Goal: Navigation & Orientation: Understand site structure

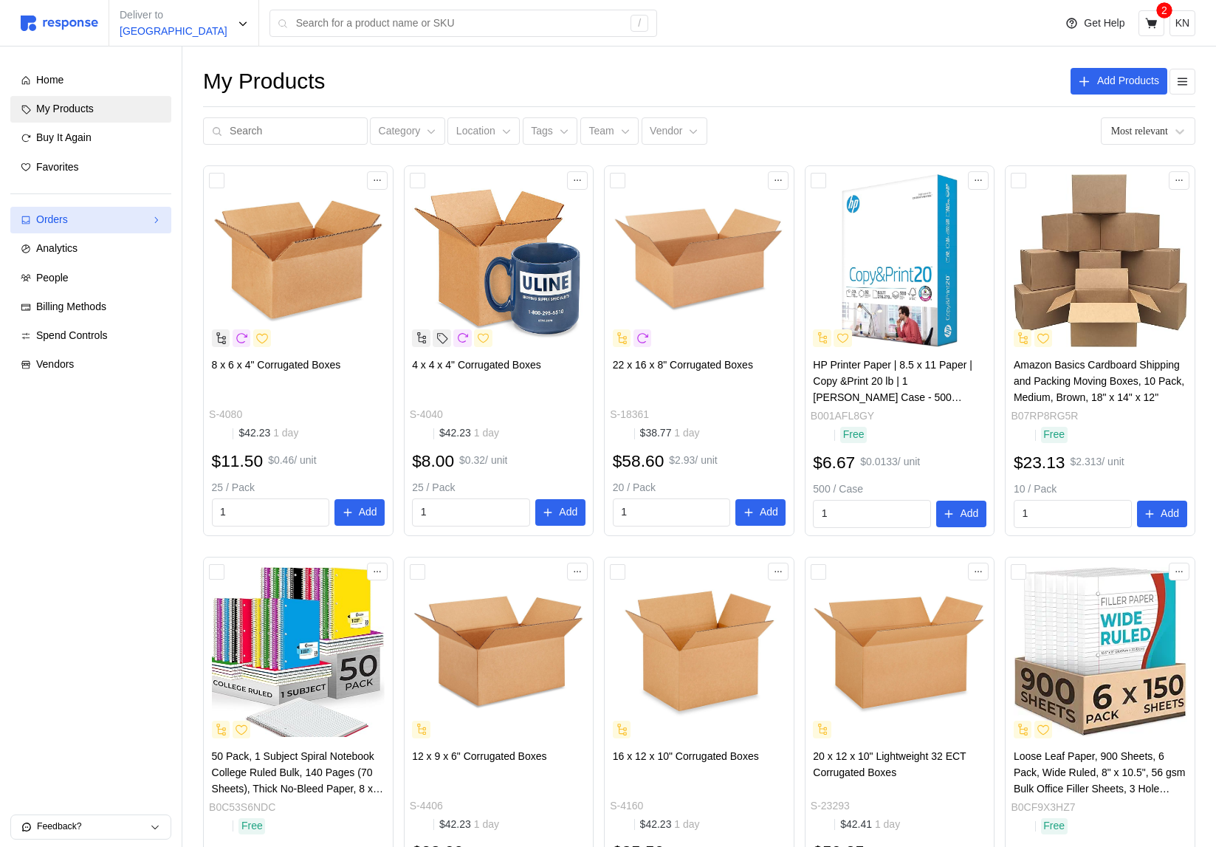
click at [104, 221] on div "Orders" at bounding box center [90, 220] width 109 height 16
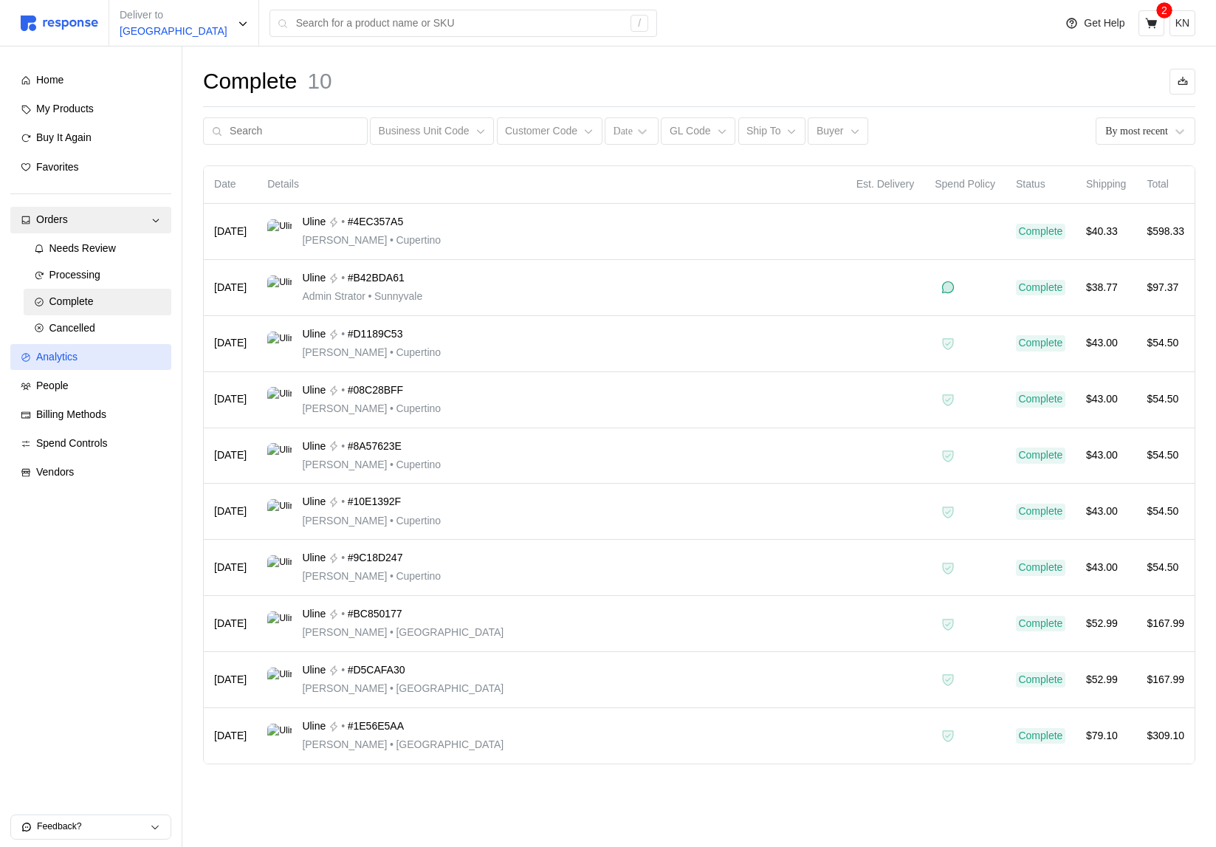
click at [78, 358] on span "Analytics" at bounding box center [56, 357] width 41 height 12
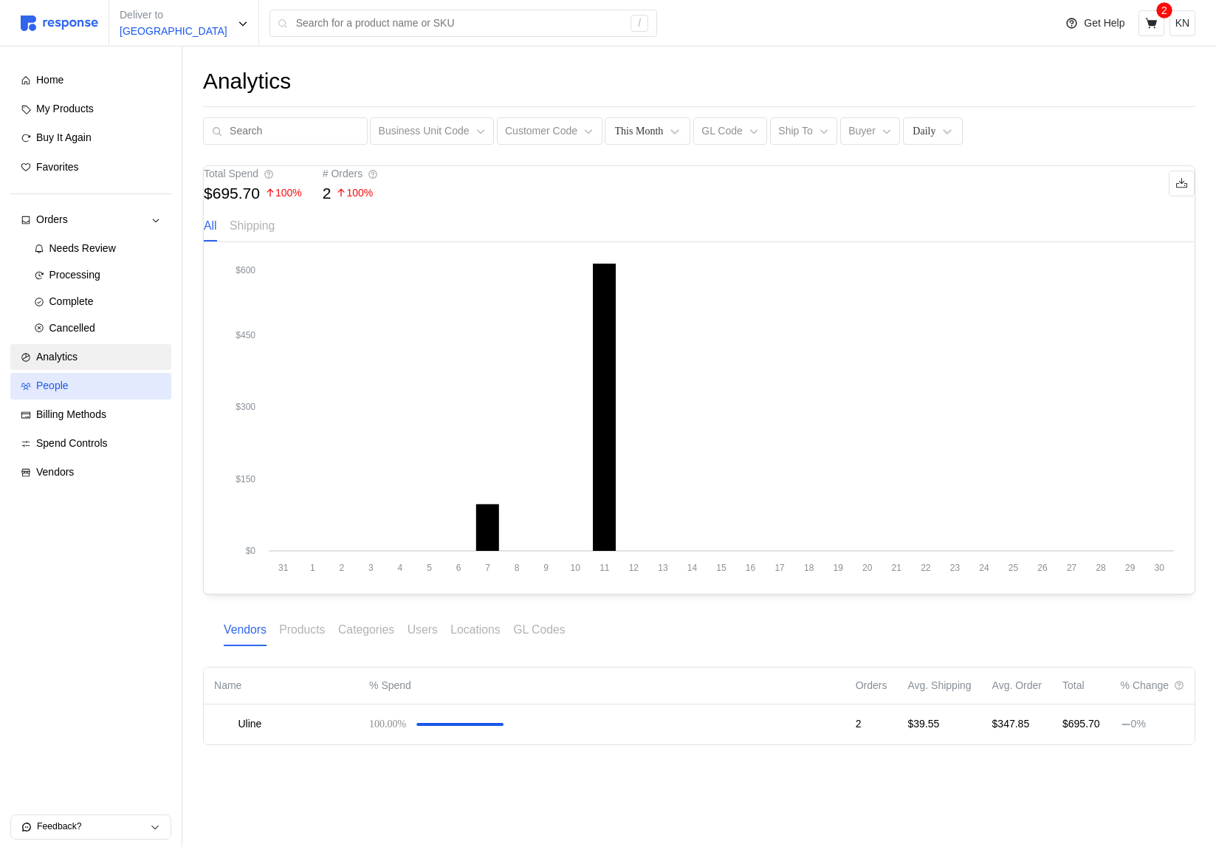
click at [78, 385] on div "People" at bounding box center [98, 386] width 125 height 16
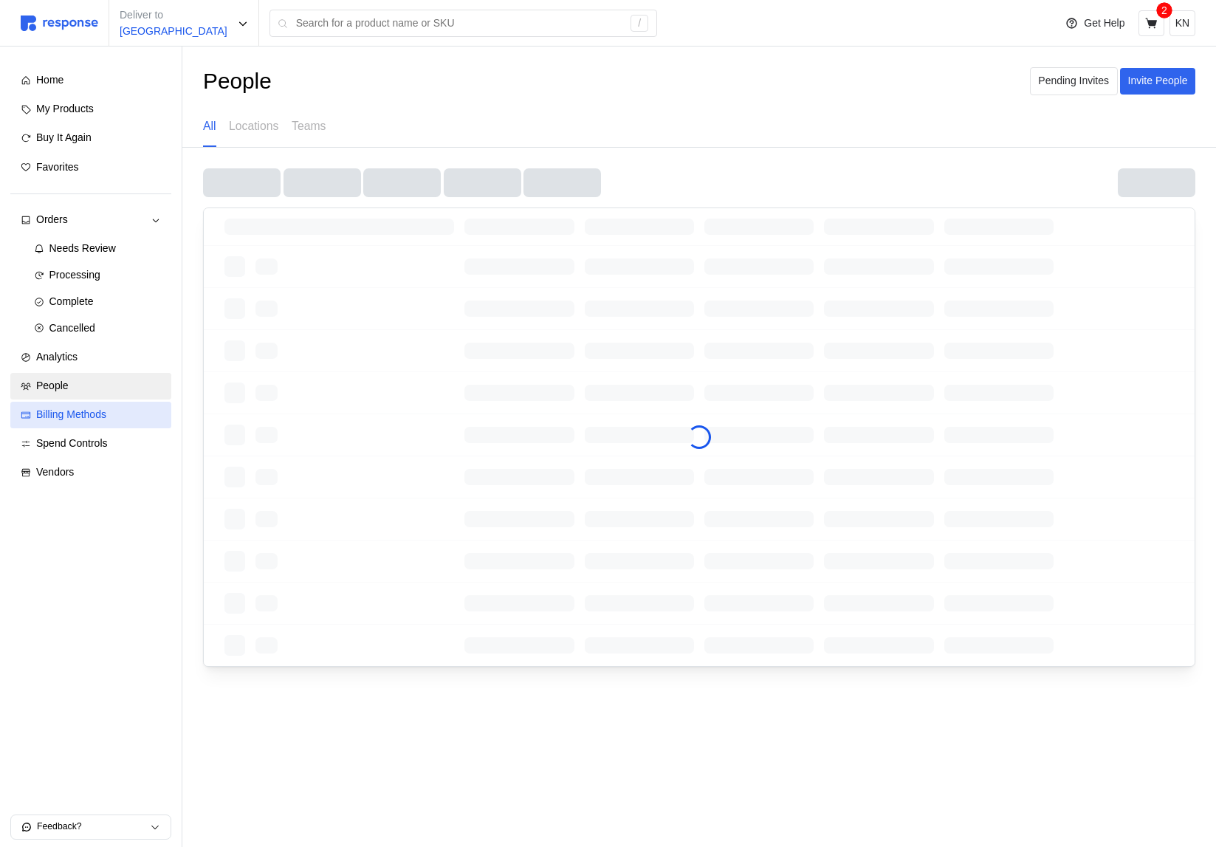
click at [80, 410] on span "Billing Methods" at bounding box center [71, 414] width 70 height 12
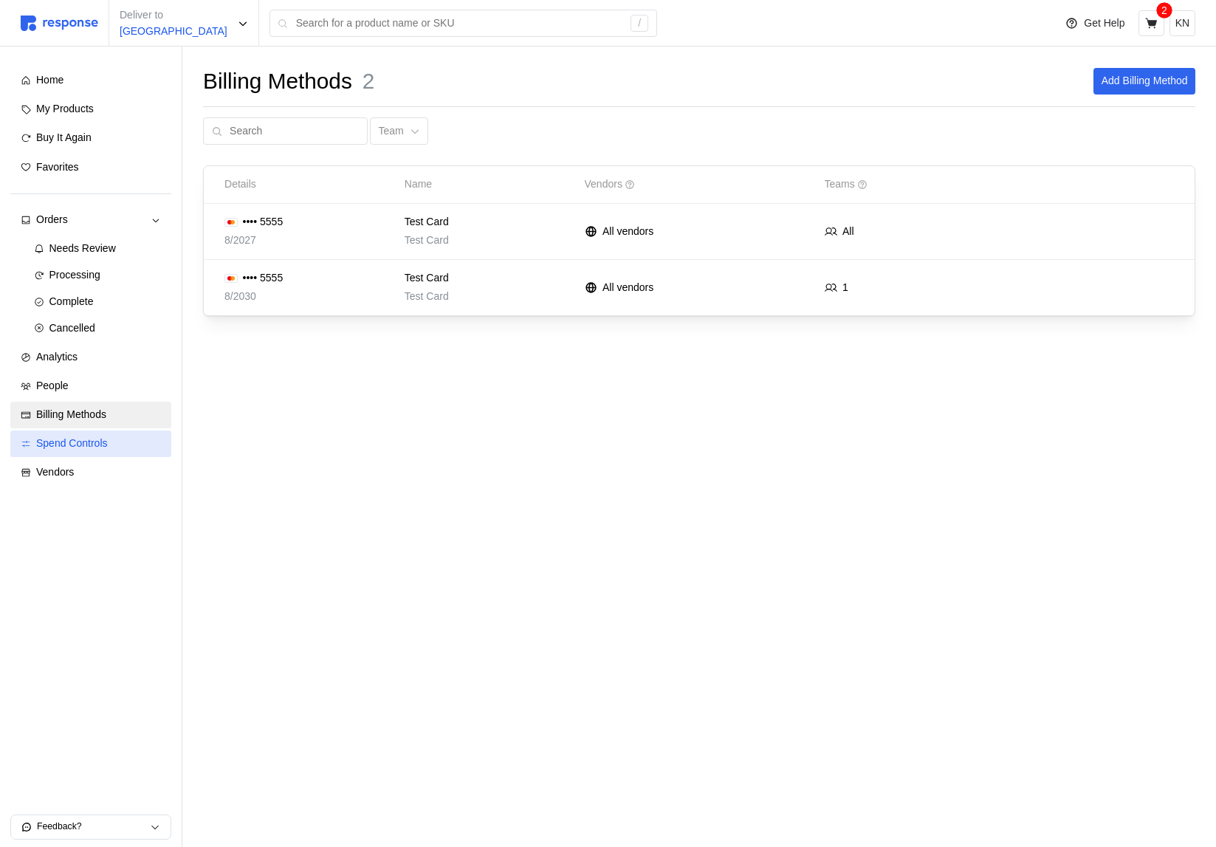
click at [82, 437] on span "Spend Controls" at bounding box center [72, 443] width 72 height 12
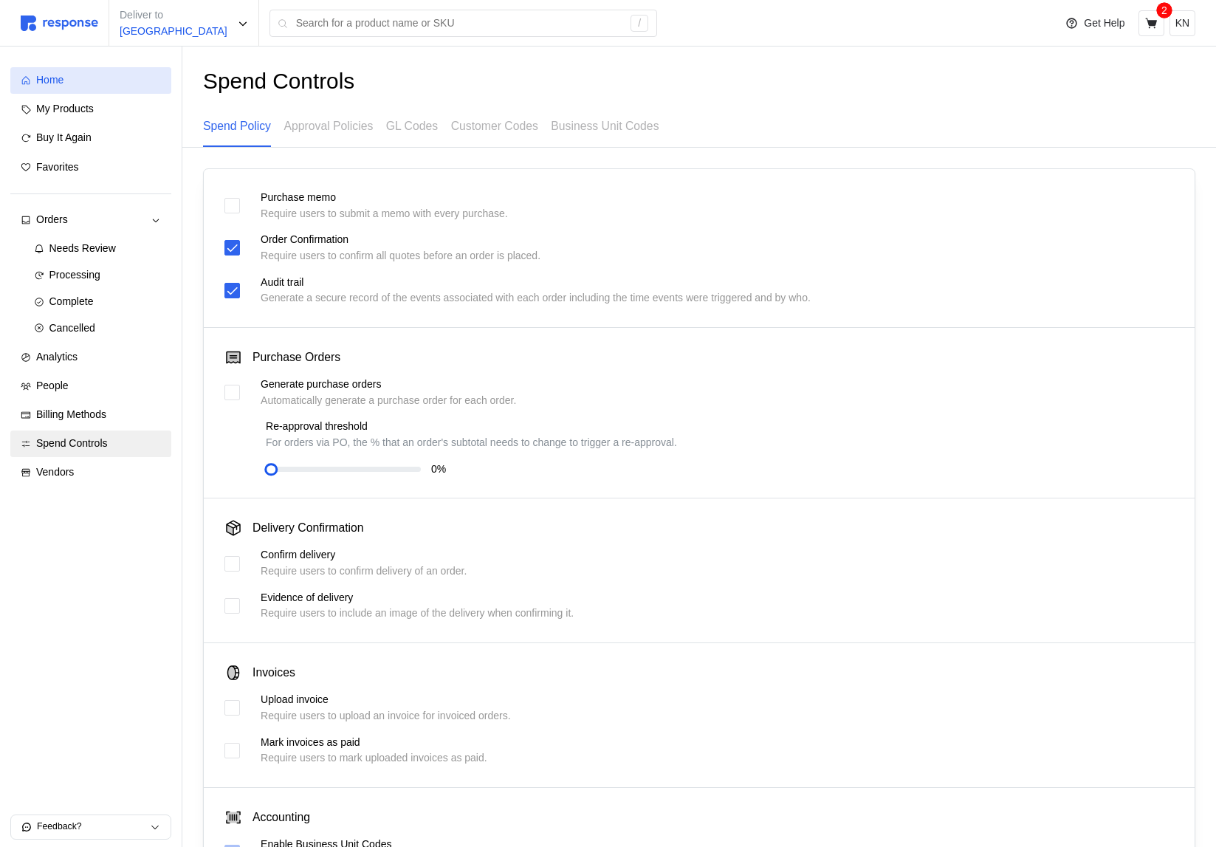
click at [103, 89] on link "Home" at bounding box center [90, 80] width 161 height 27
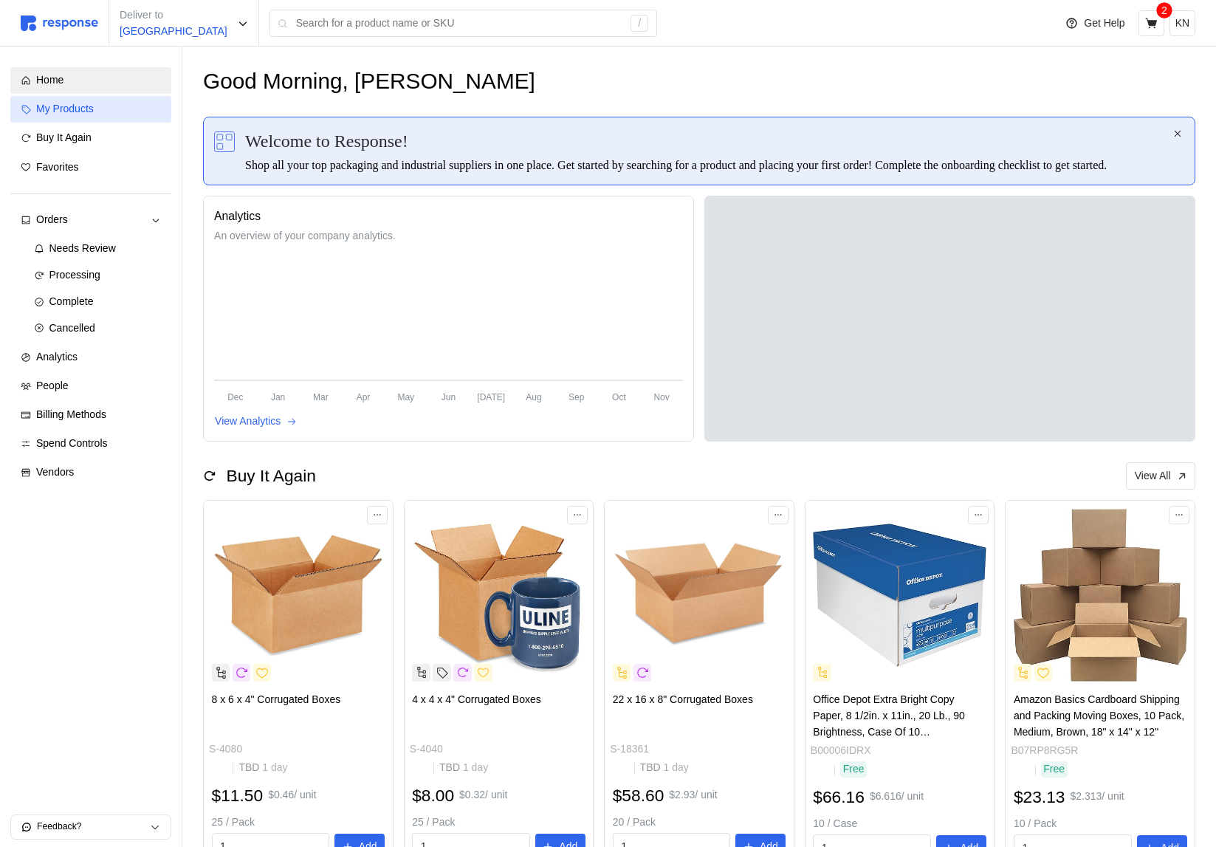
click at [94, 111] on span "My Products" at bounding box center [65, 109] width 58 height 12
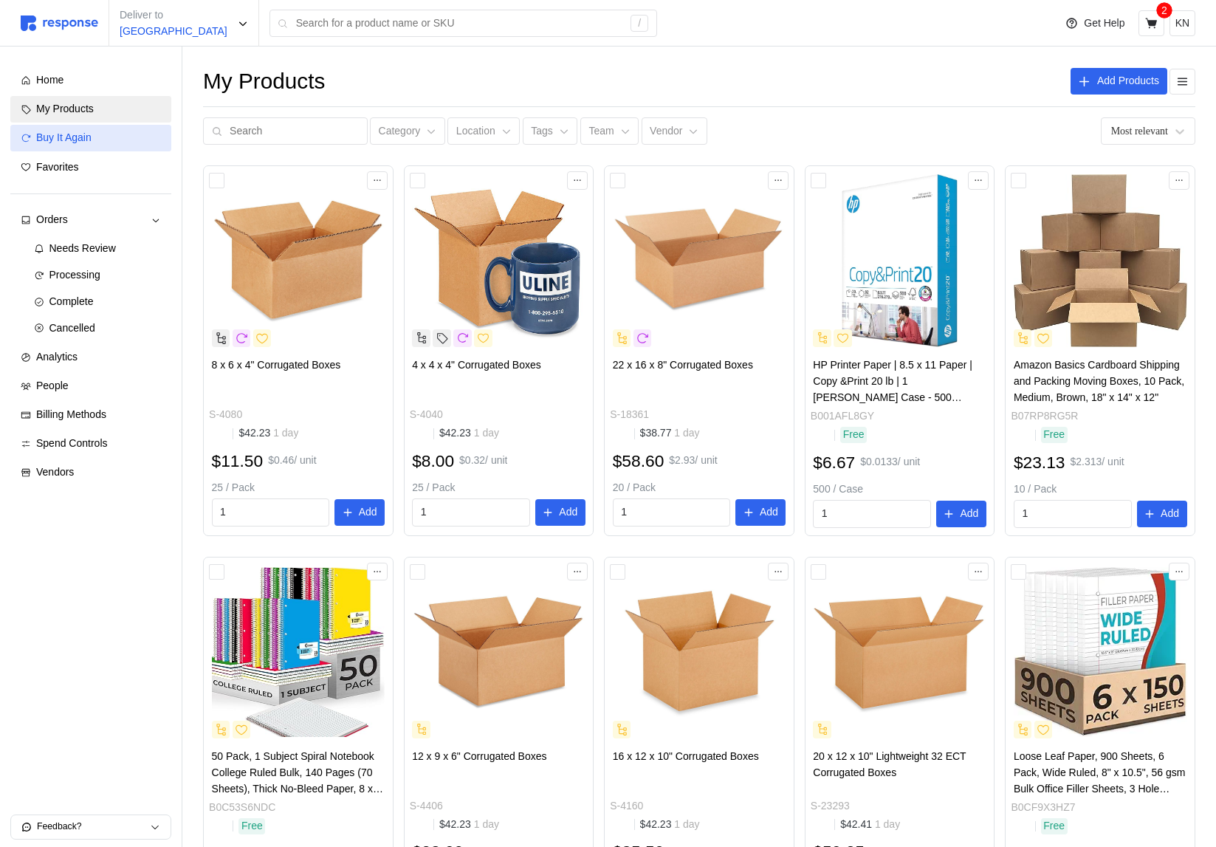
click at [96, 145] on div "Buy It Again" at bounding box center [98, 138] width 125 height 16
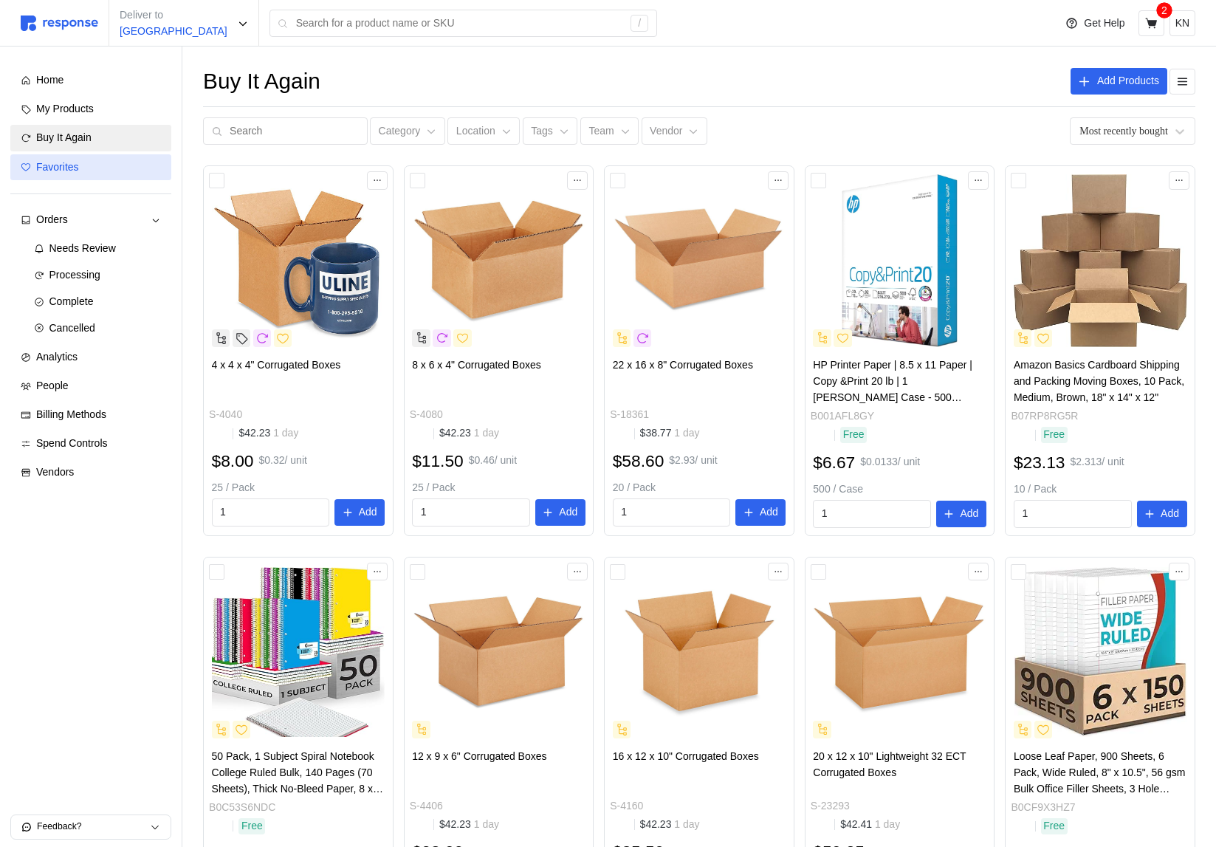
click at [98, 174] on div "Favorites" at bounding box center [98, 167] width 125 height 16
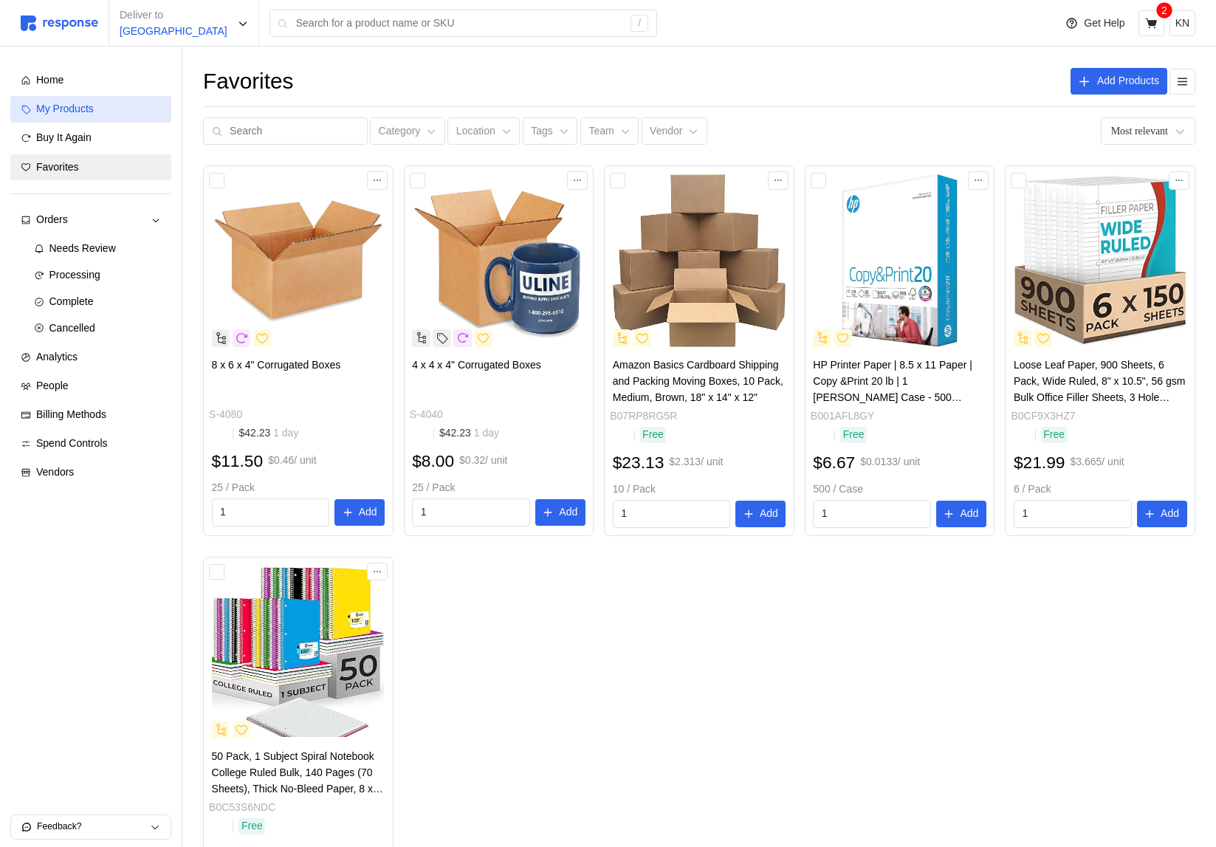
click at [94, 106] on span "My Products" at bounding box center [65, 109] width 58 height 12
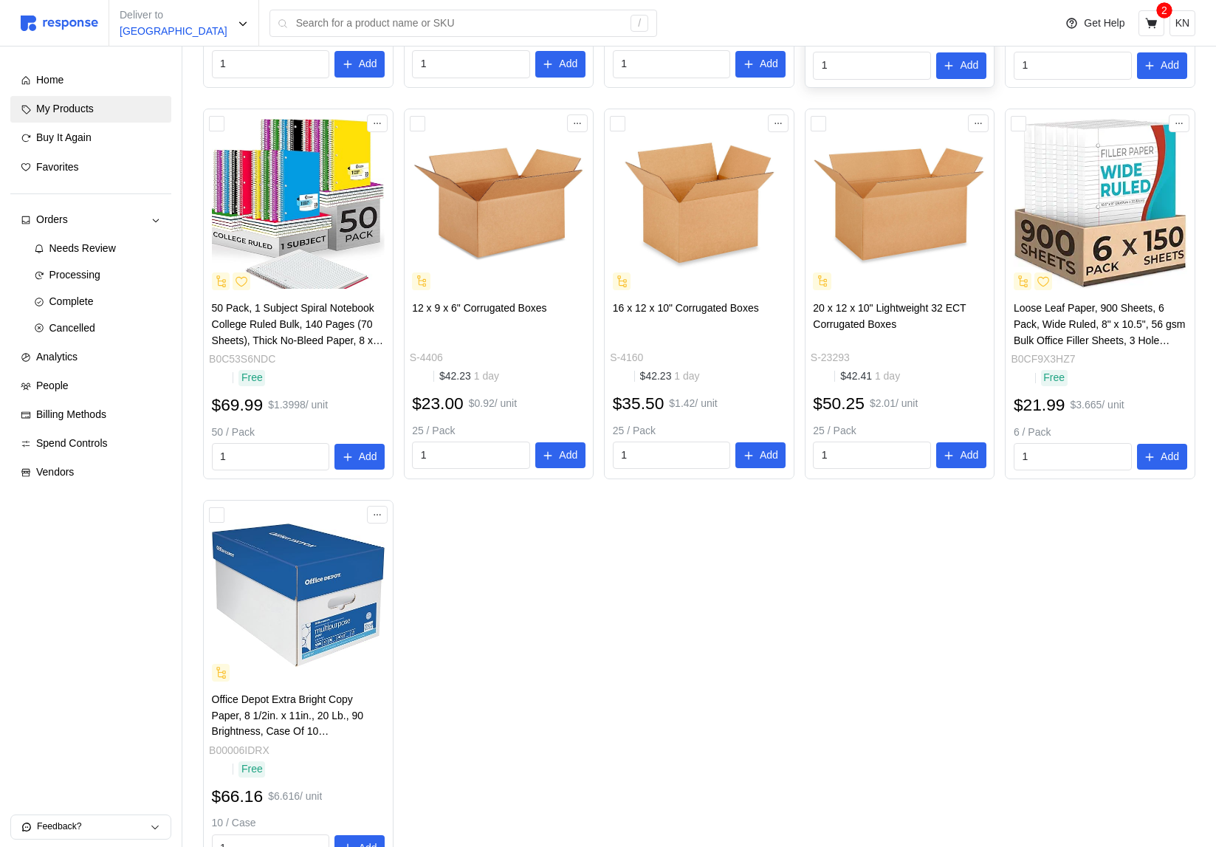
scroll to position [534, 0]
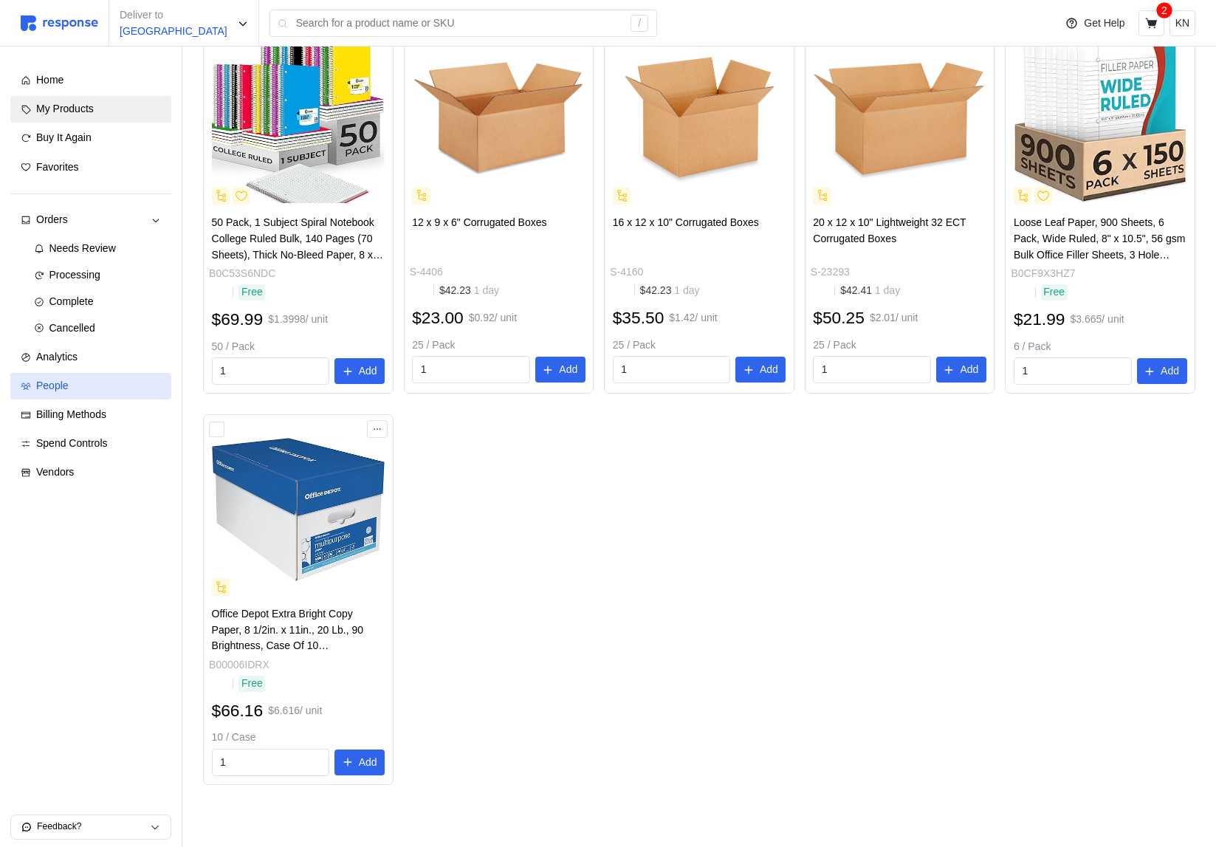
click at [104, 385] on div "People" at bounding box center [98, 386] width 125 height 16
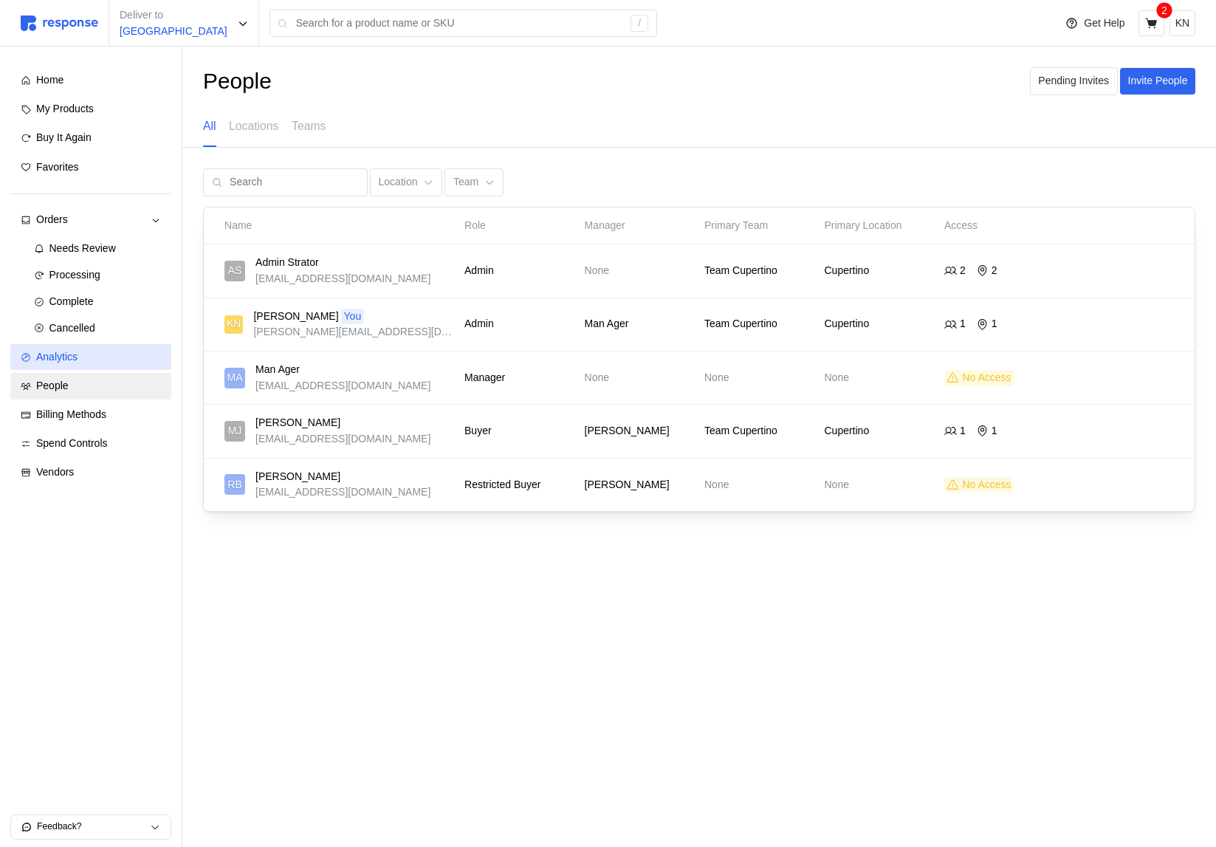
click at [105, 360] on div "Analytics" at bounding box center [98, 357] width 125 height 16
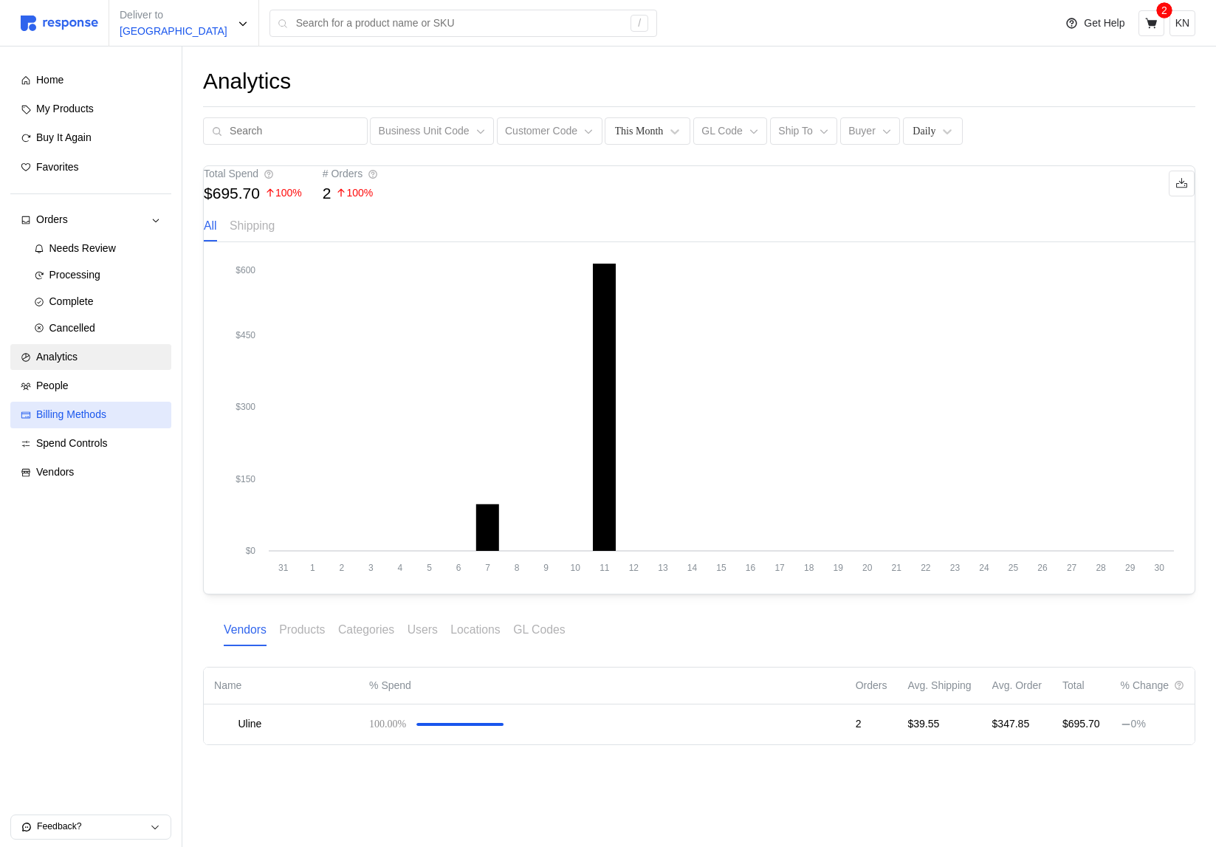
click at [115, 423] on link "Billing Methods" at bounding box center [90, 415] width 161 height 27
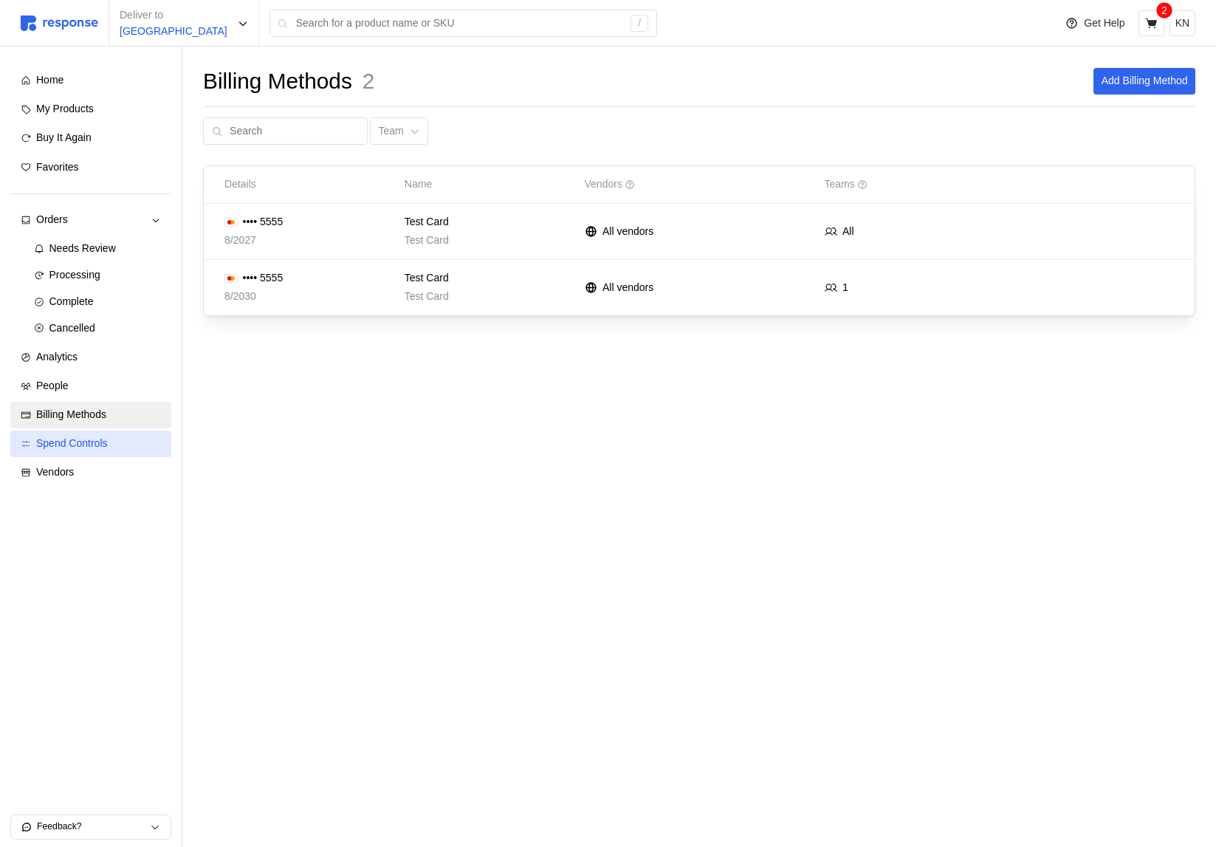
click at [111, 443] on div "Spend Controls" at bounding box center [98, 444] width 125 height 16
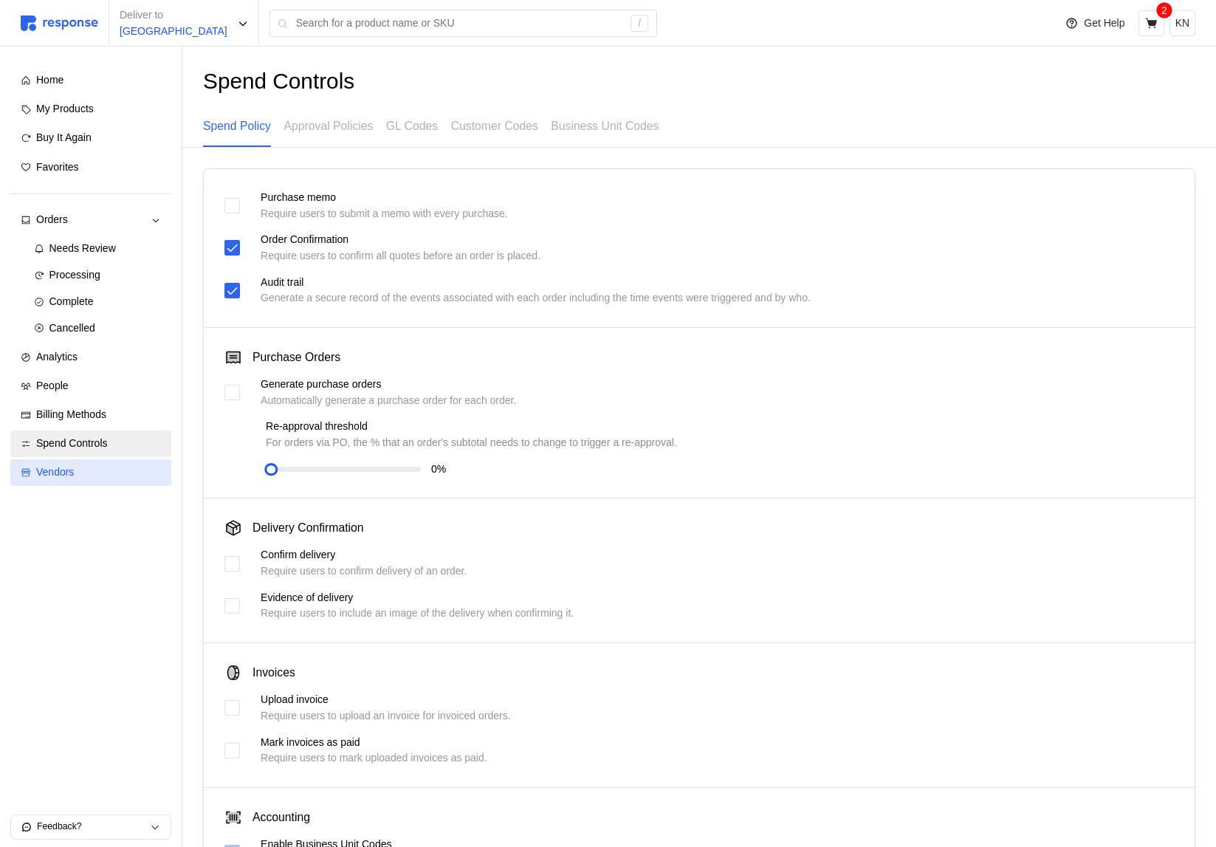
click at [106, 472] on div "Vendors" at bounding box center [98, 472] width 125 height 16
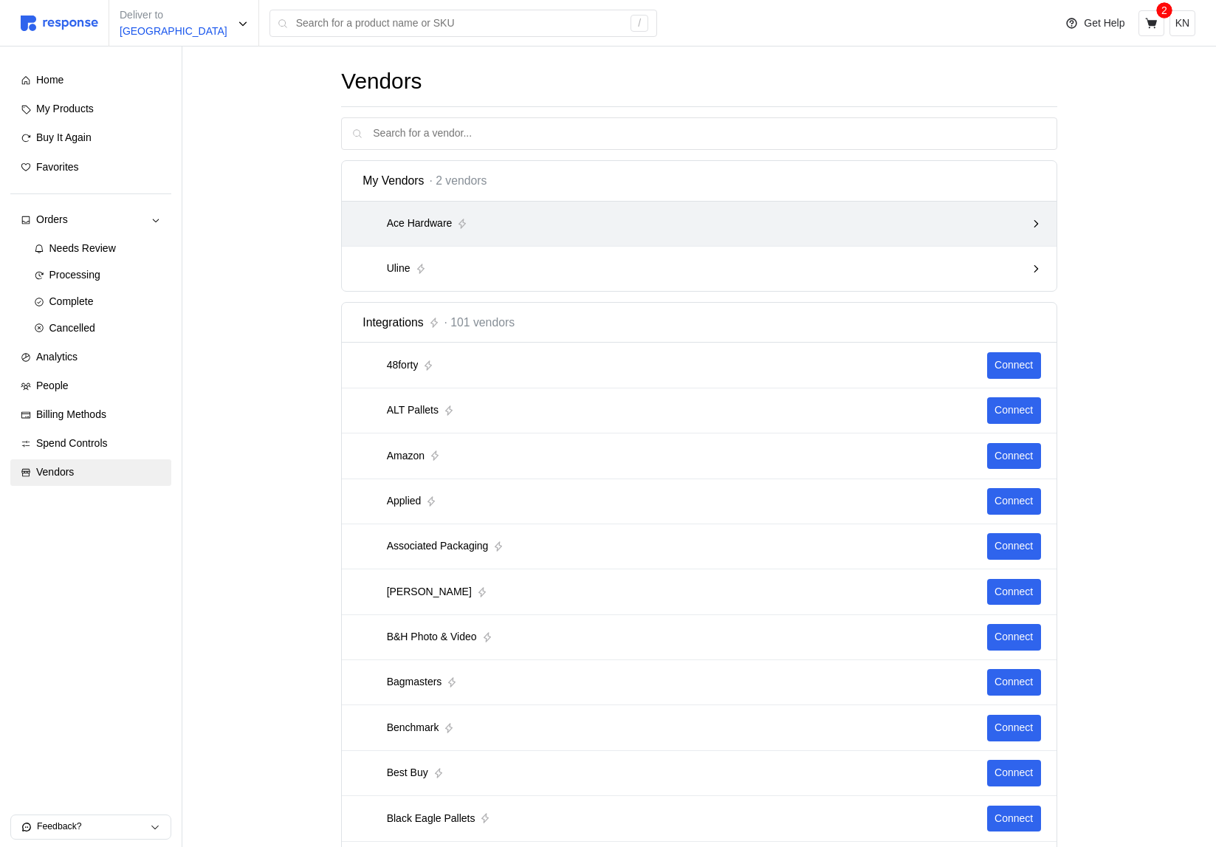
click at [501, 223] on div "Ace Hardware" at bounding box center [693, 223] width 663 height 18
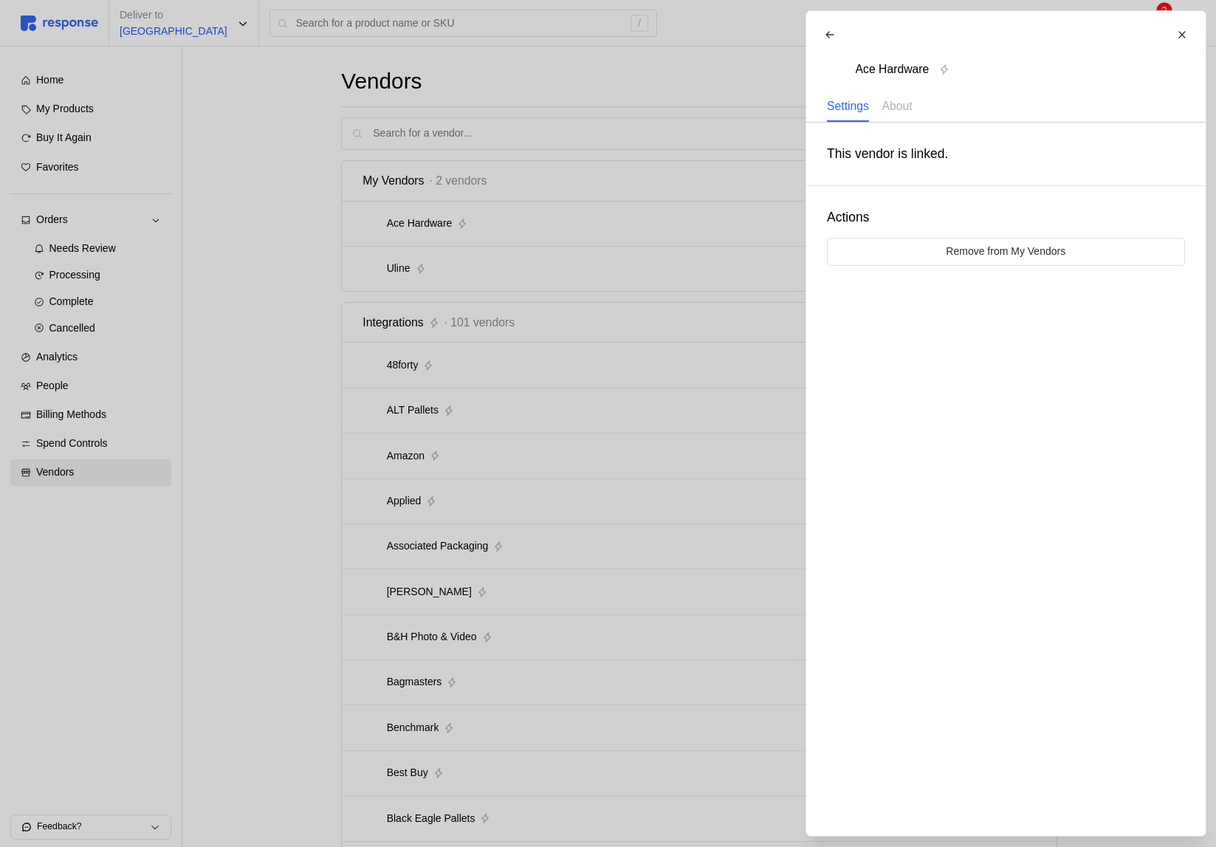
click at [500, 221] on div at bounding box center [608, 423] width 1216 height 847
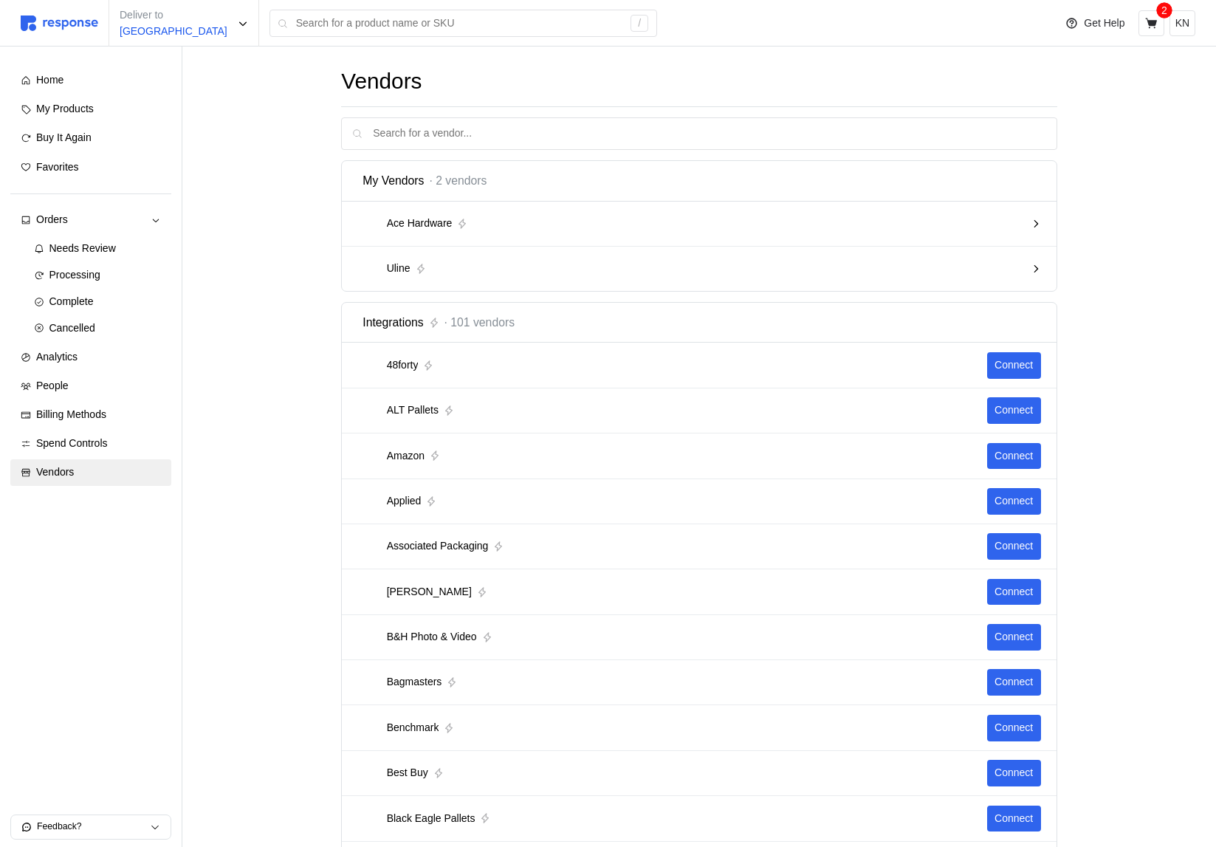
click at [554, 315] on div "Integrations · 101 vendors" at bounding box center [698, 322] width 673 height 18
click at [535, 177] on div "My Vendors · 2 vendors" at bounding box center [698, 180] width 673 height 18
click at [413, 184] on span "My Vendors" at bounding box center [392, 180] width 61 height 18
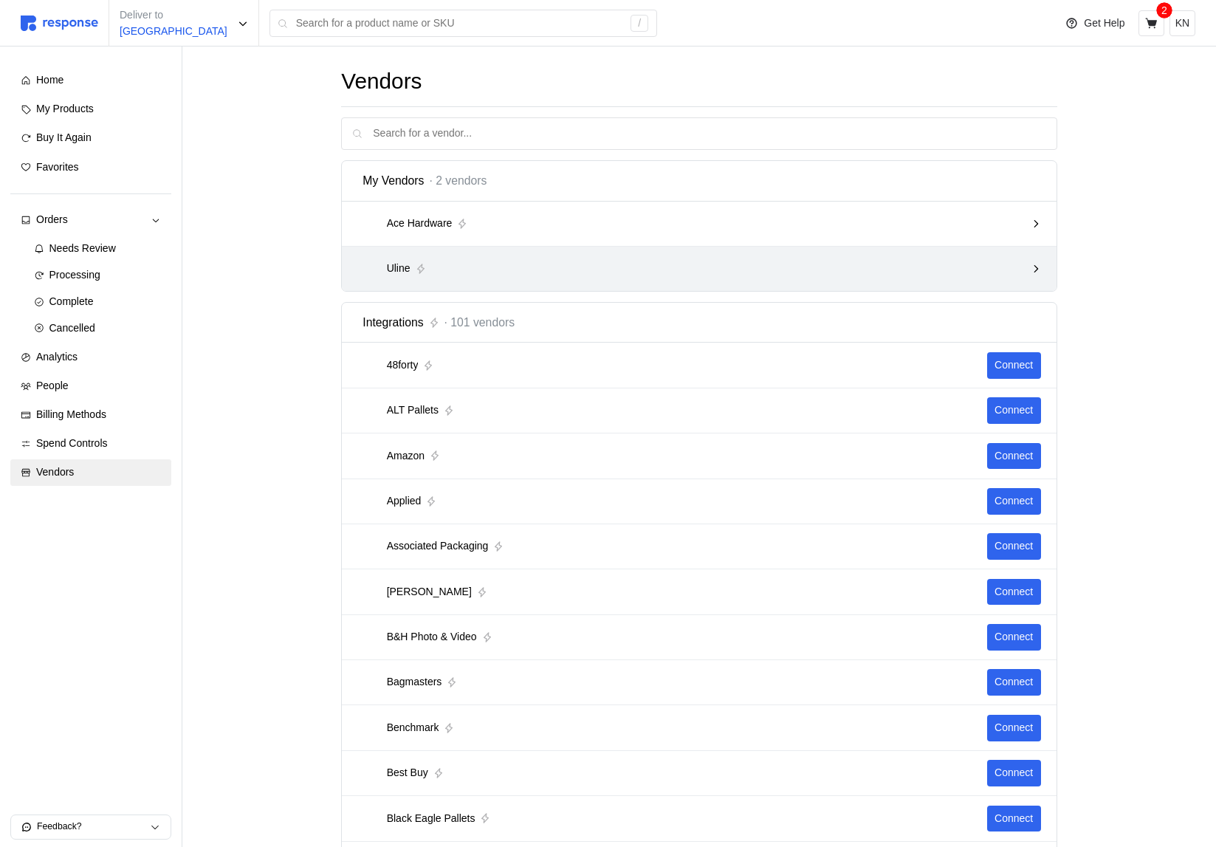
click at [722, 268] on div "Uline" at bounding box center [693, 268] width 663 height 18
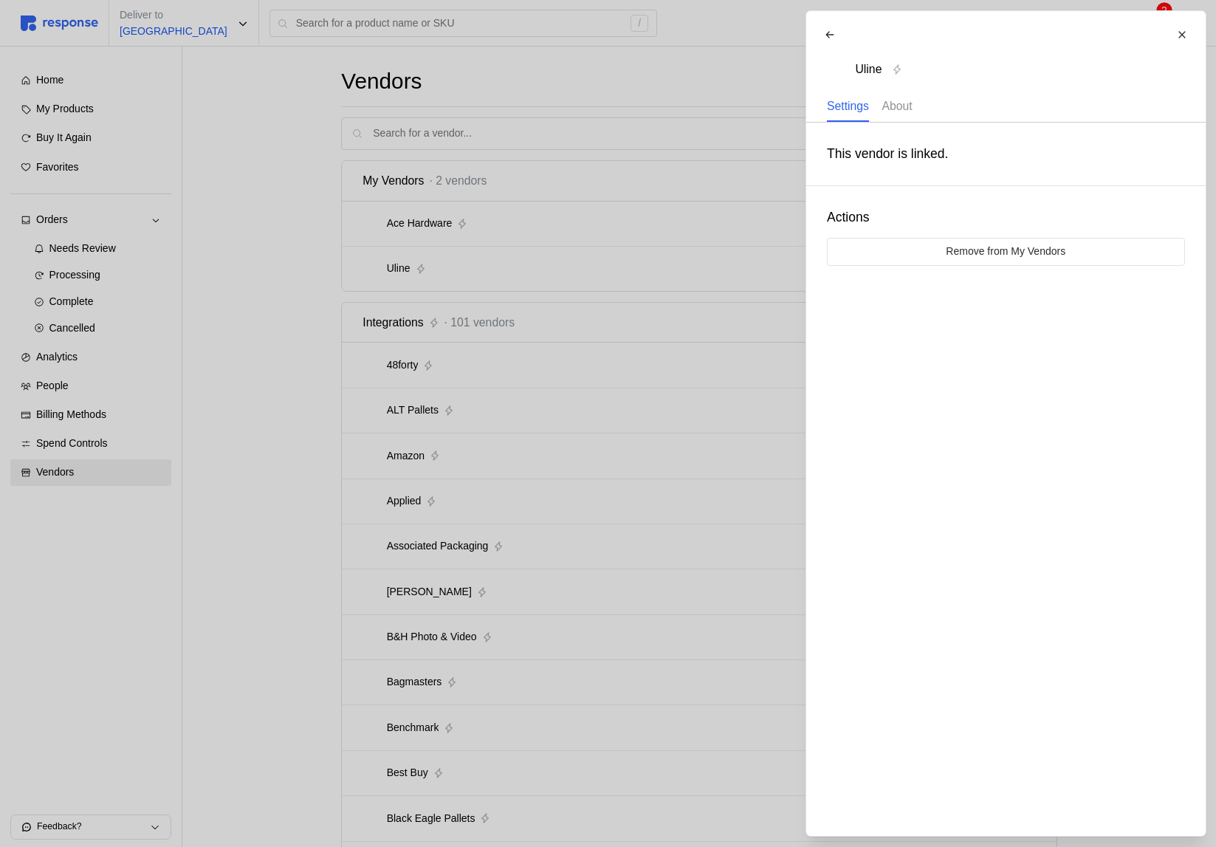
click at [902, 109] on p "About" at bounding box center [896, 106] width 30 height 18
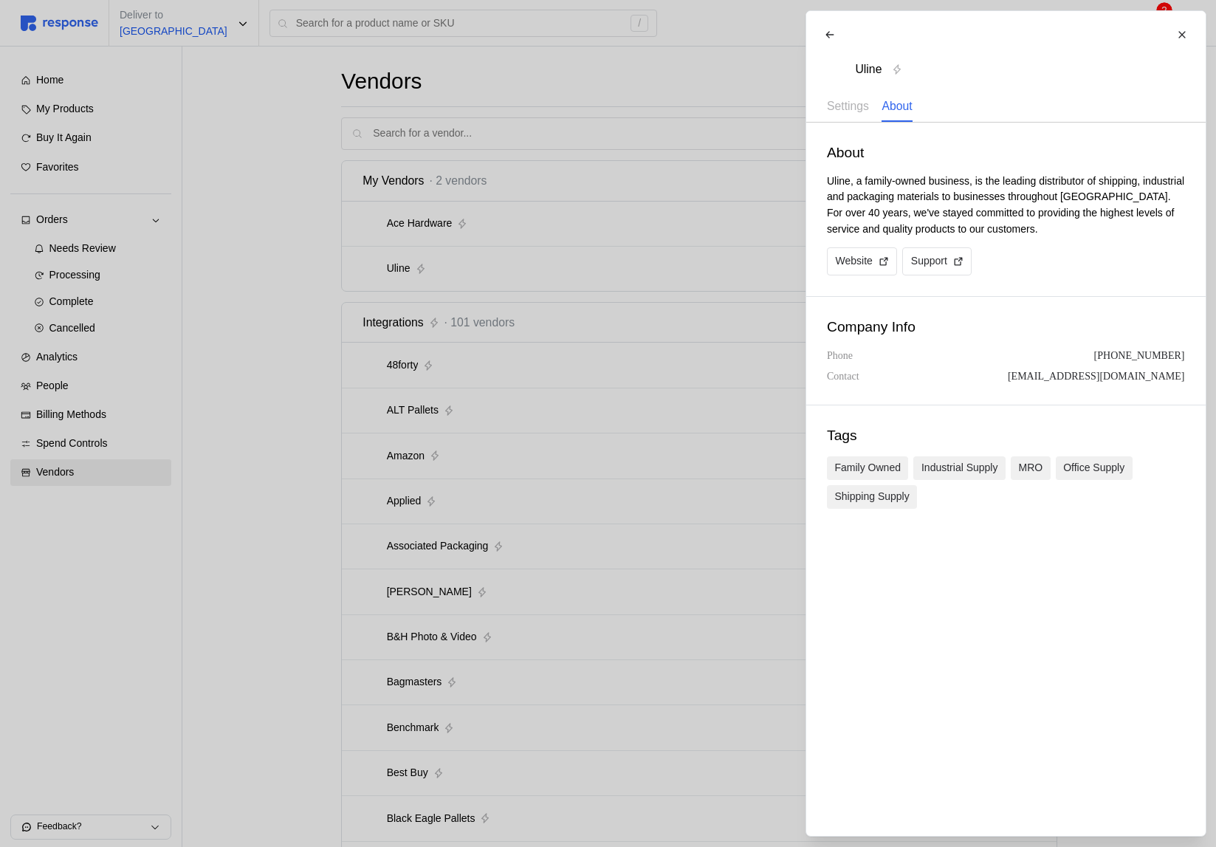
click at [671, 326] on div at bounding box center [608, 423] width 1216 height 847
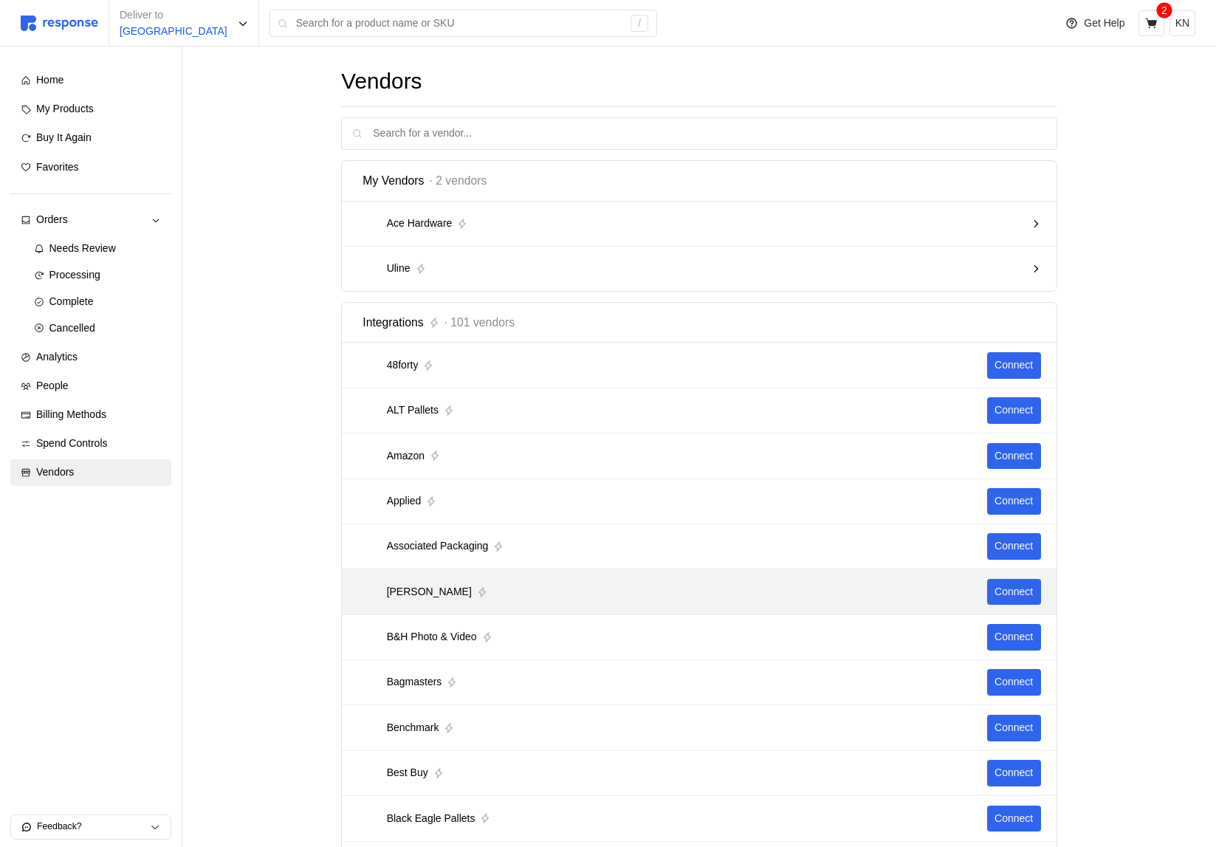
click at [467, 587] on div "[PERSON_NAME]" at bounding box center [671, 591] width 619 height 18
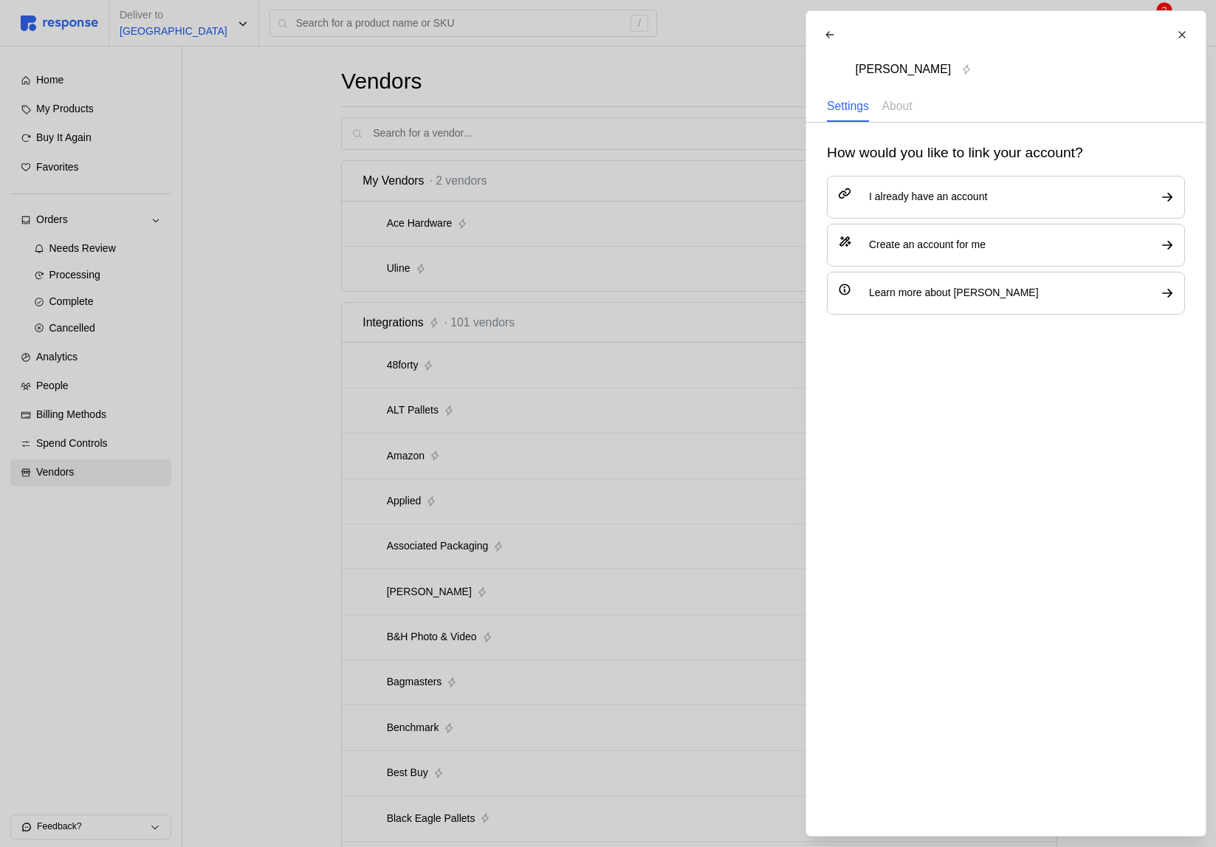
click at [467, 587] on div at bounding box center [608, 423] width 1216 height 847
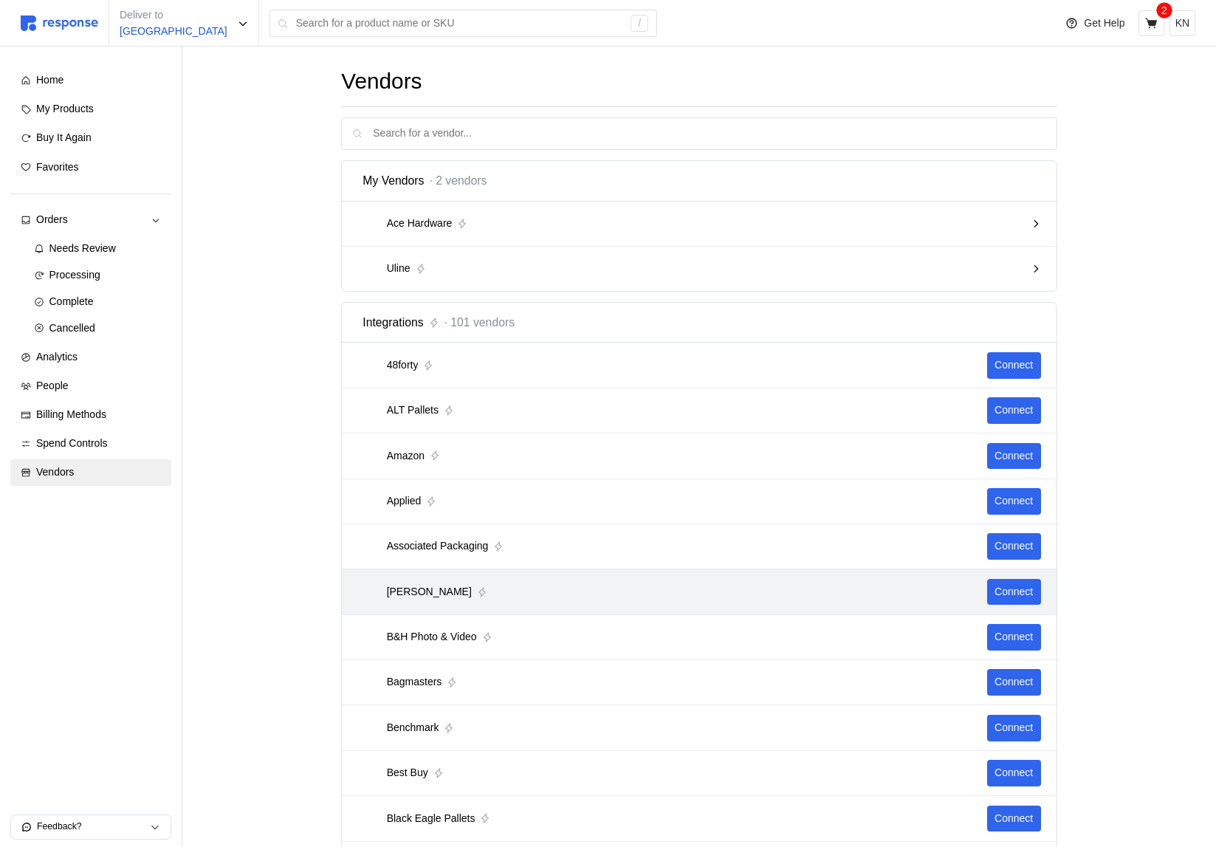
click at [467, 587] on div "[PERSON_NAME]" at bounding box center [671, 591] width 619 height 18
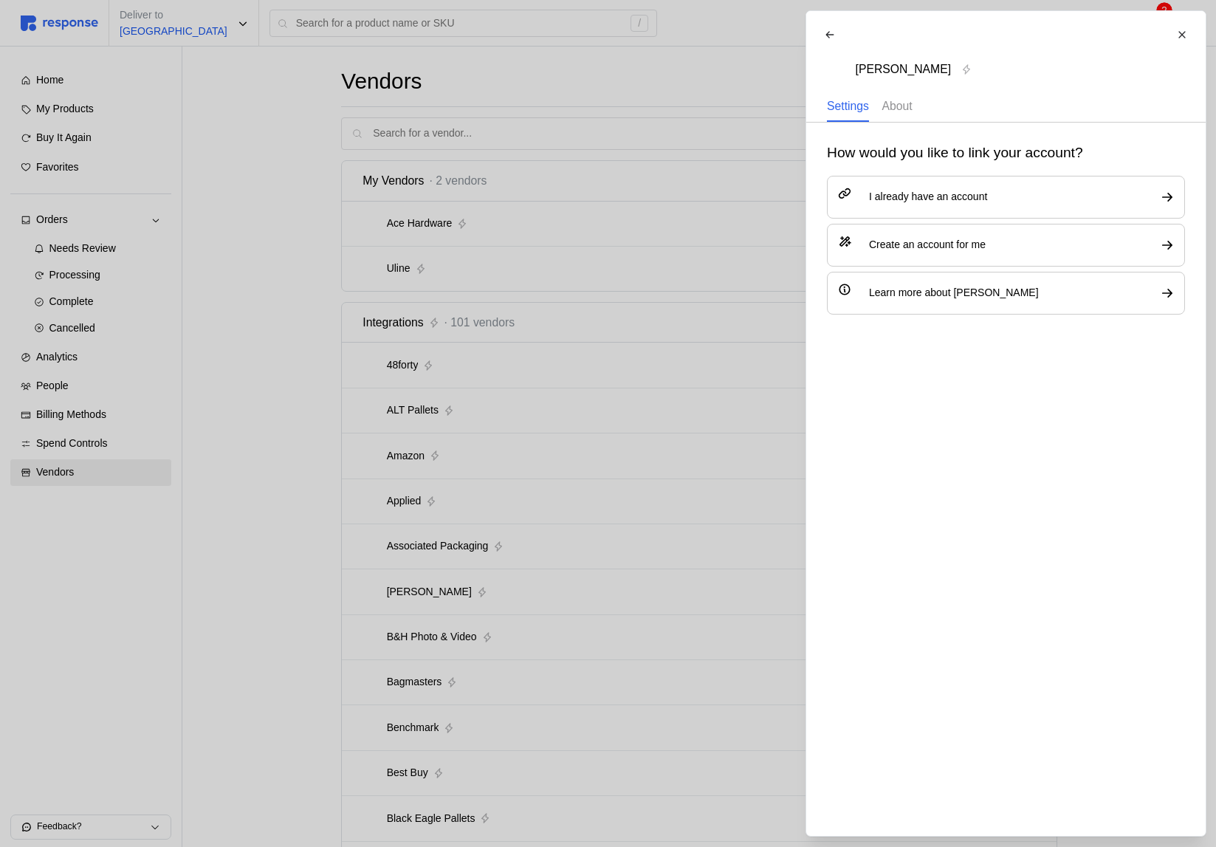
click at [893, 115] on div "About" at bounding box center [896, 107] width 30 height 30
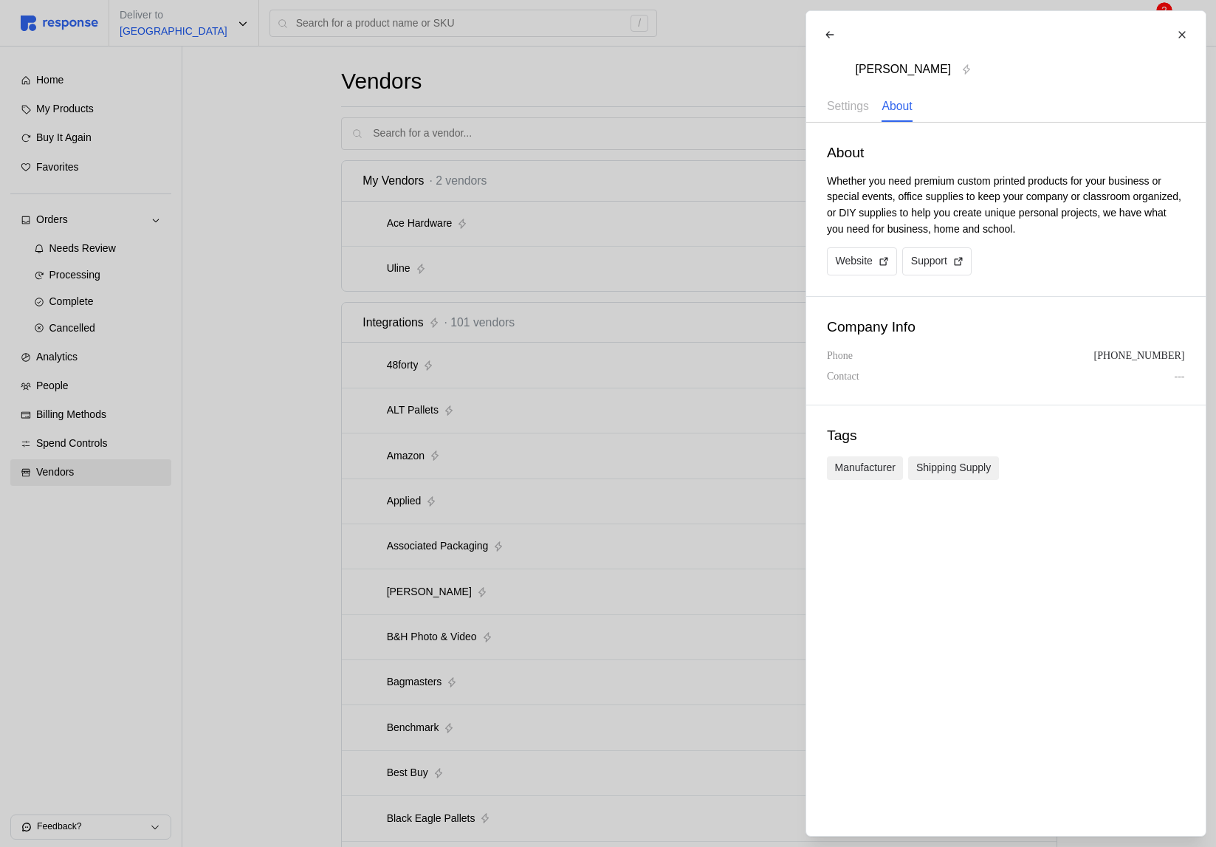
click at [613, 244] on div at bounding box center [608, 423] width 1216 height 847
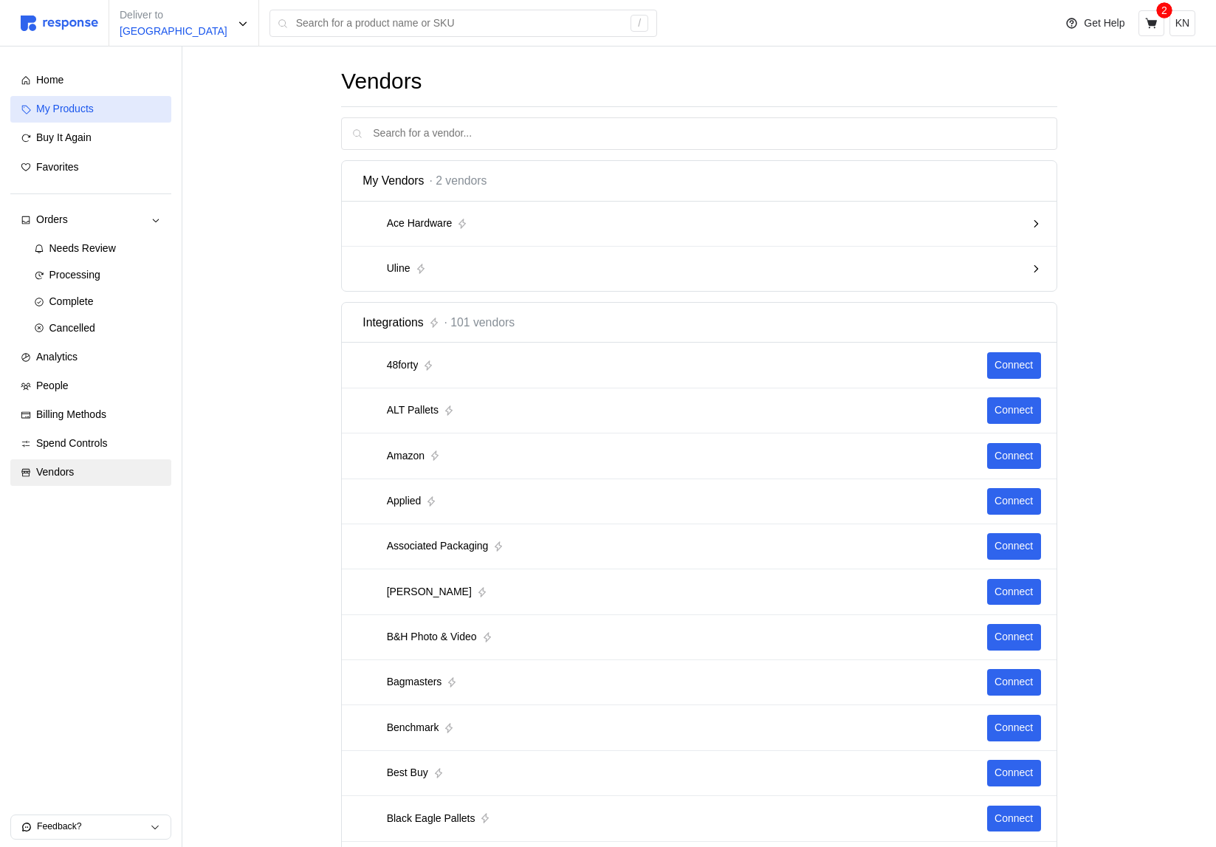
click at [109, 111] on div "My Products" at bounding box center [98, 109] width 125 height 16
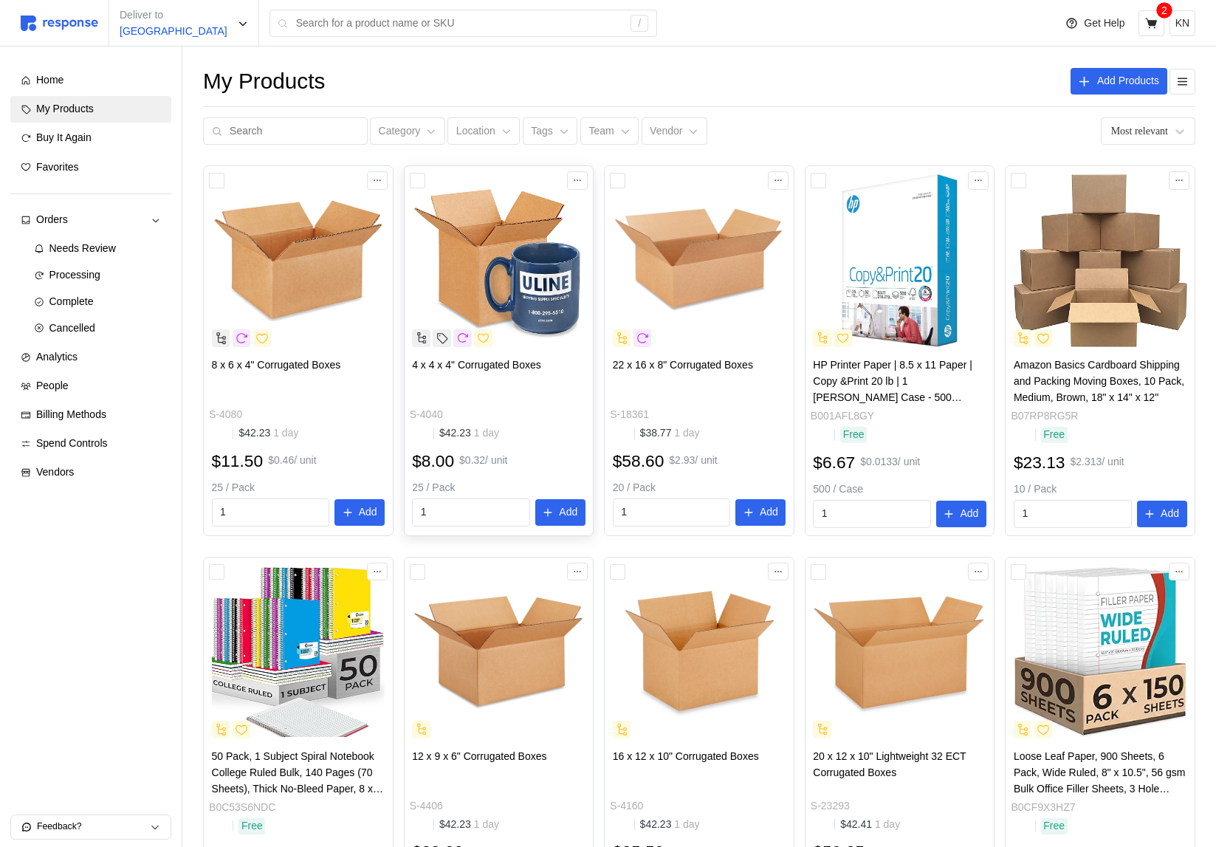
click at [512, 236] on img at bounding box center [498, 260] width 173 height 173
